Goal: Information Seeking & Learning: Learn about a topic

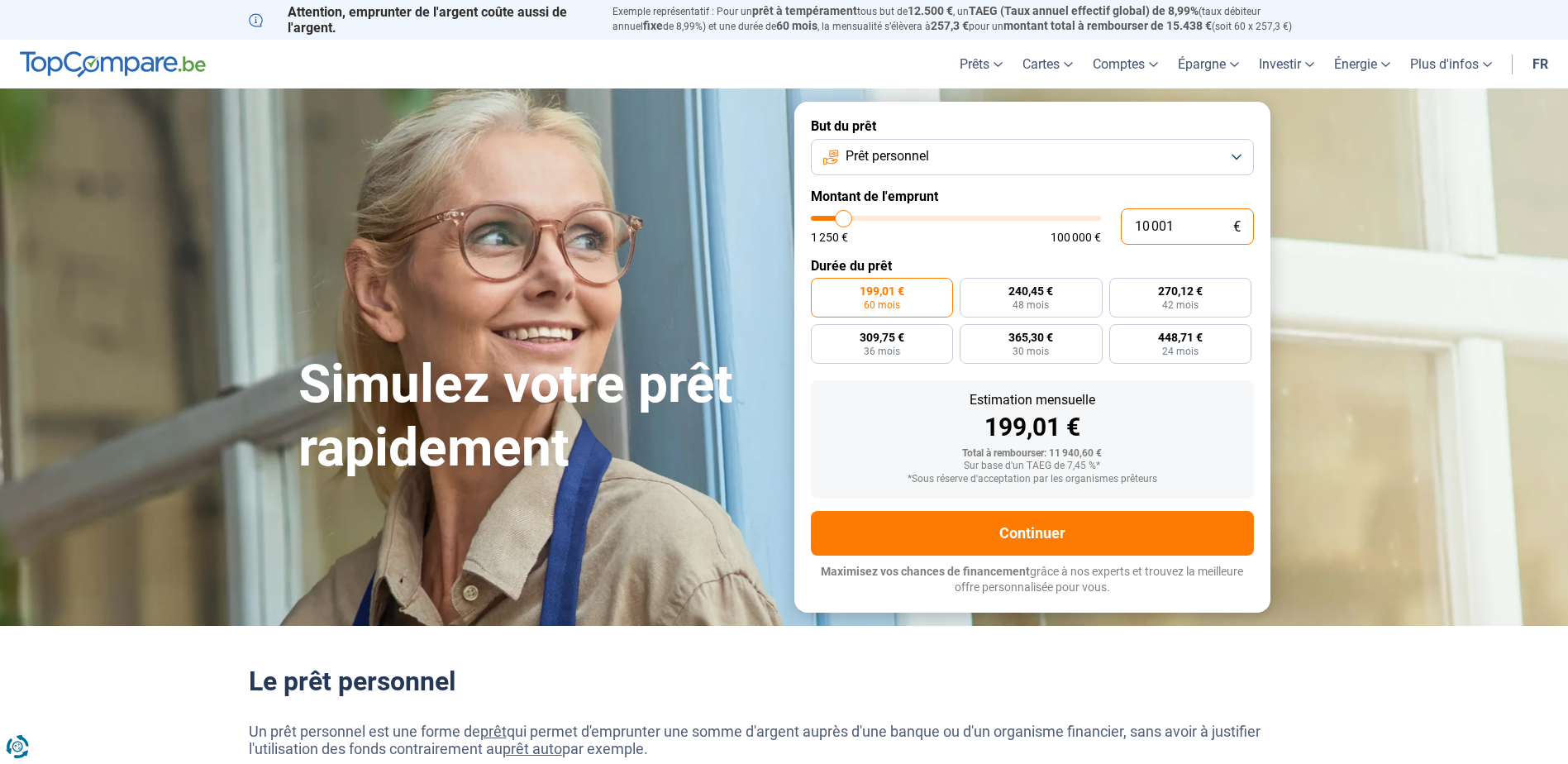
drag, startPoint x: 1175, startPoint y: 227, endPoint x: 758, endPoint y: 167, distance: 421.3
click at [1124, 229] on input "10 001" at bounding box center [1187, 226] width 133 height 37
type input "9"
type input "1250"
type input "90"
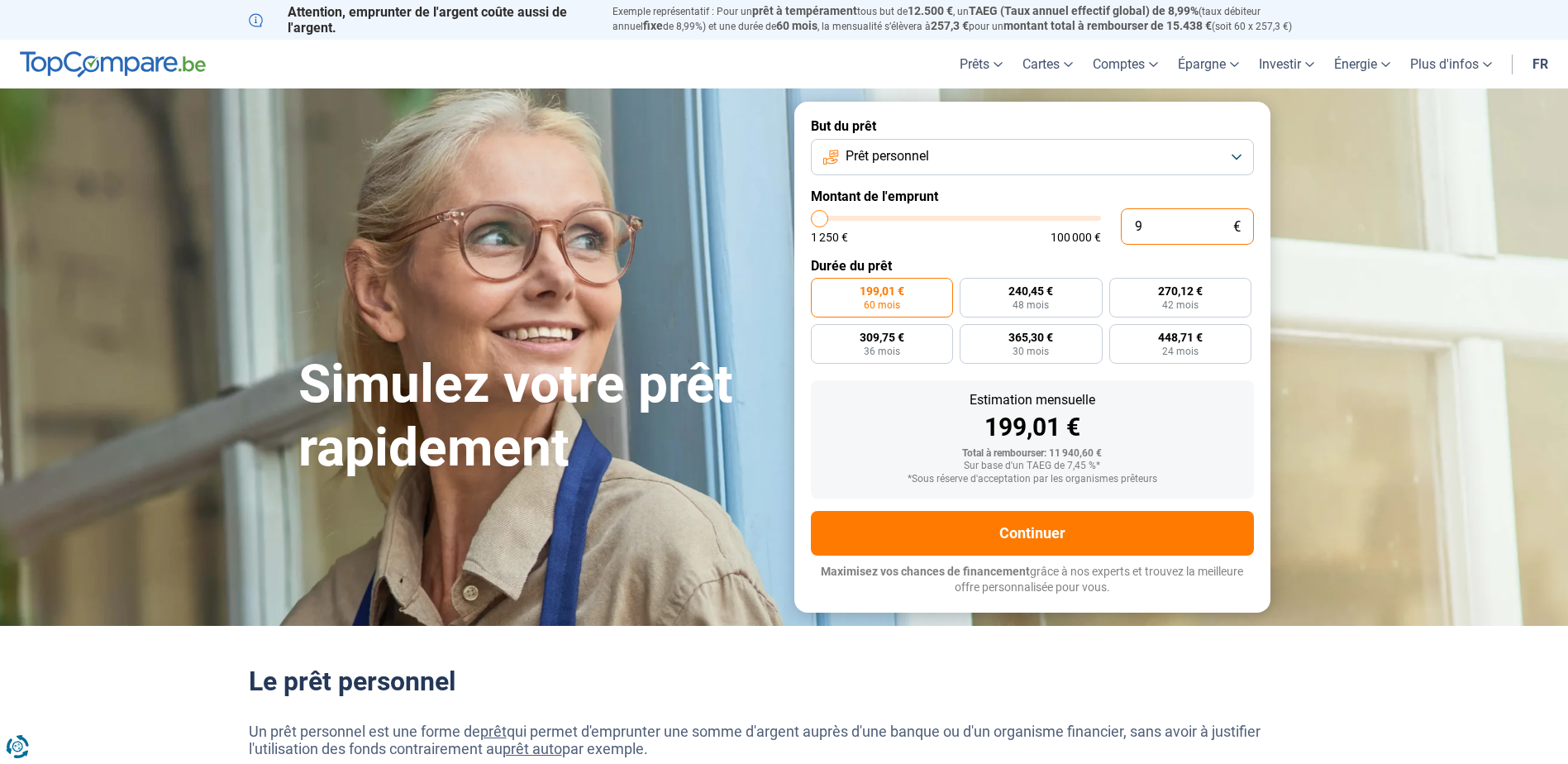
type input "1250"
type input "900"
type input "1250"
type input "9 000"
type input "9000"
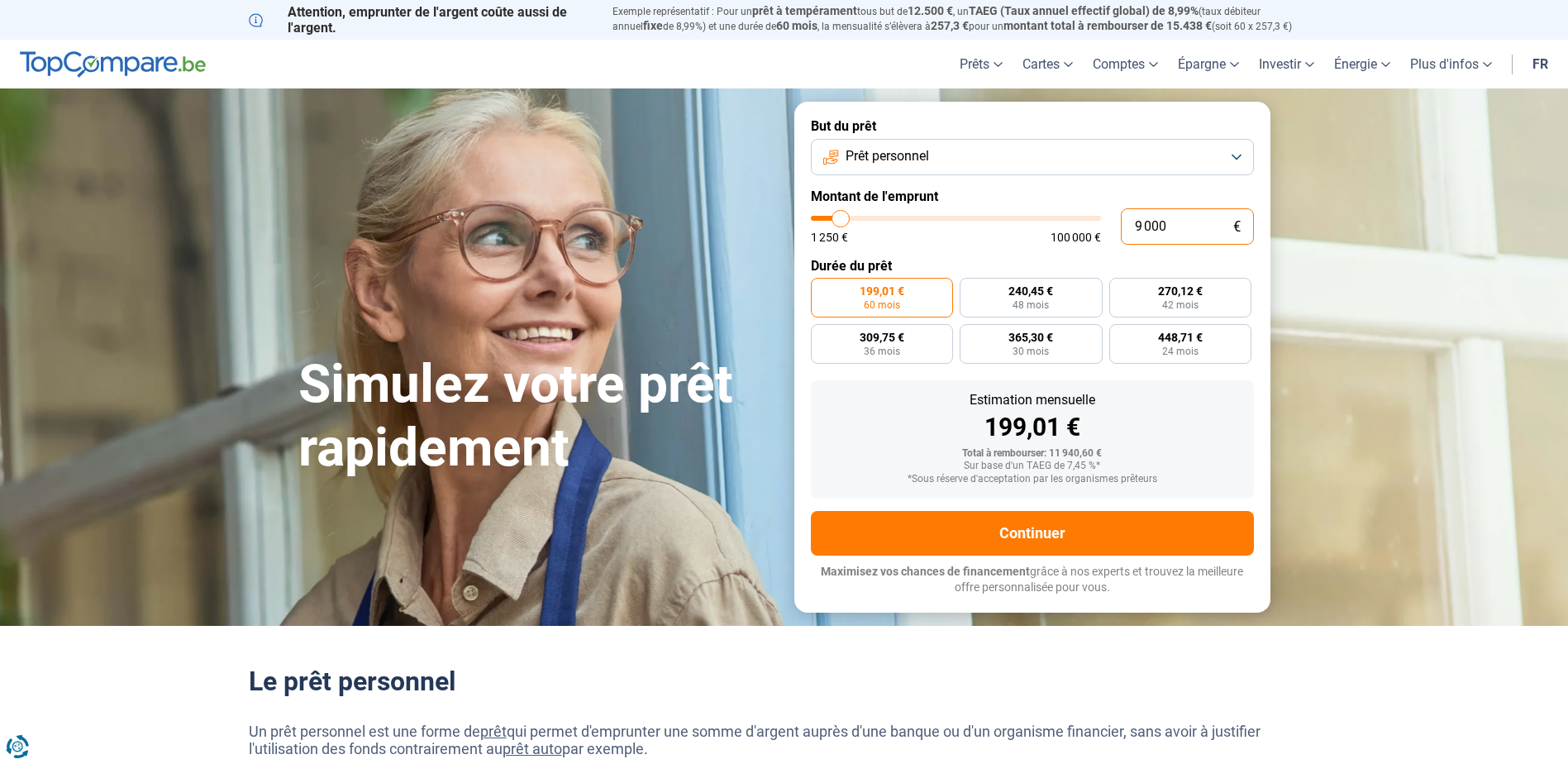
type input "90 000"
type input "90000"
radio input "false"
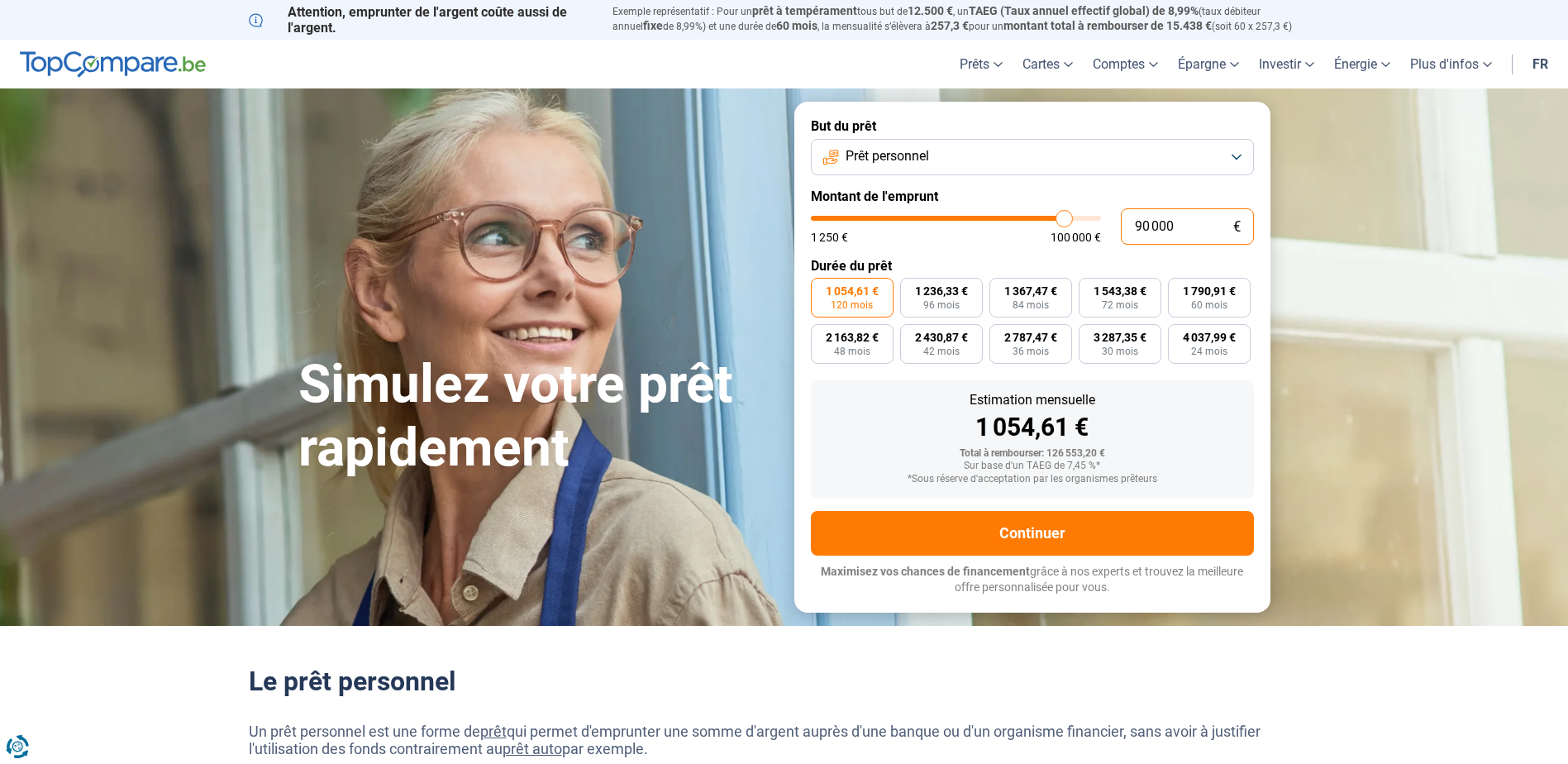
type input "90 000"
click at [1486, 72] on link "Plus d'infos" at bounding box center [1451, 63] width 102 height 49
